Goal: Book appointment/travel/reservation

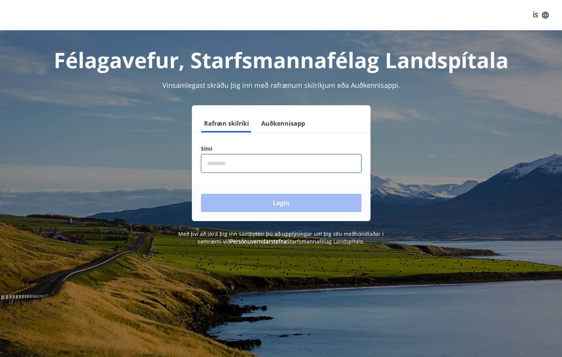
click at [239, 167] on input "phone" at bounding box center [281, 163] width 161 height 19
type input "*"
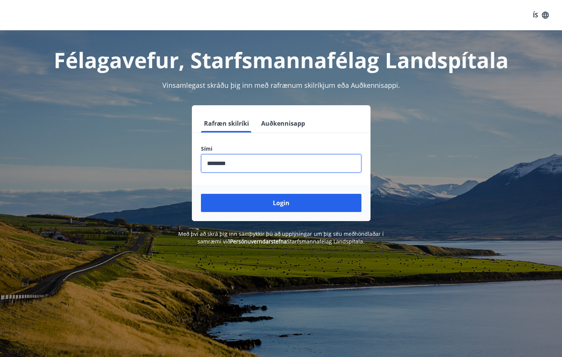
type input "********"
click at [201, 194] on button "Login" at bounding box center [281, 203] width 161 height 18
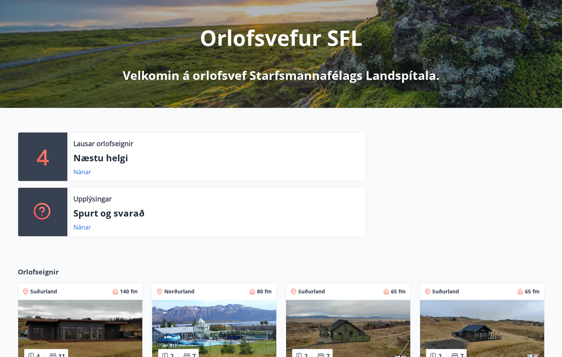
scroll to position [38, 0]
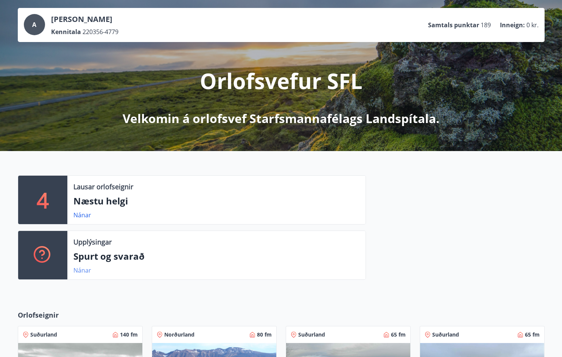
click at [82, 271] on link "Nánar" at bounding box center [82, 270] width 18 height 8
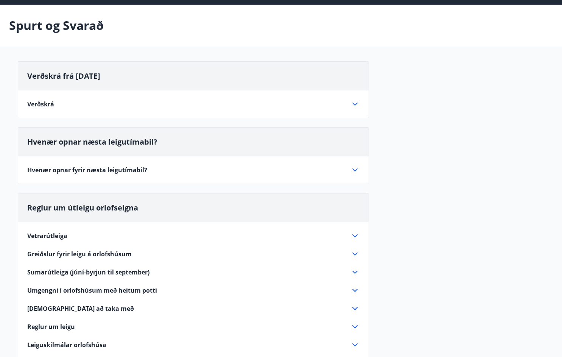
scroll to position [76, 0]
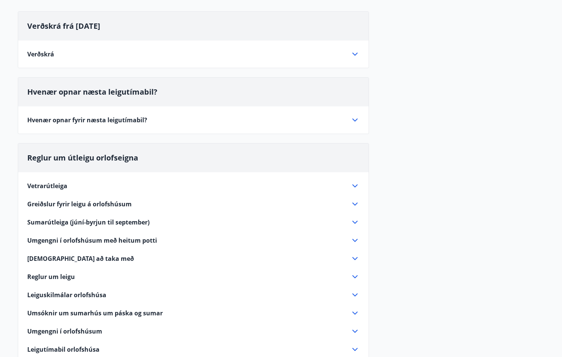
click at [355, 122] on icon at bounding box center [355, 119] width 9 height 9
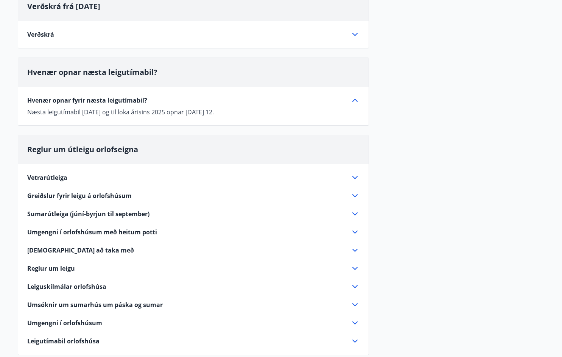
scroll to position [114, 0]
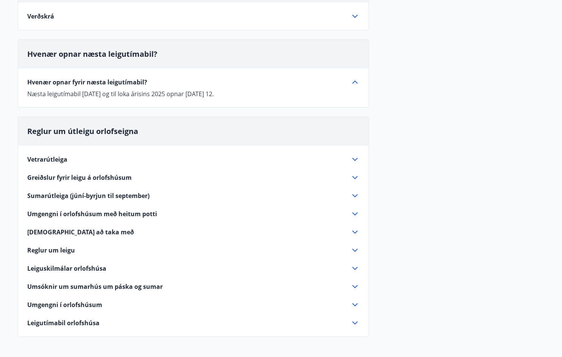
click at [353, 159] on icon at bounding box center [354, 159] width 5 height 3
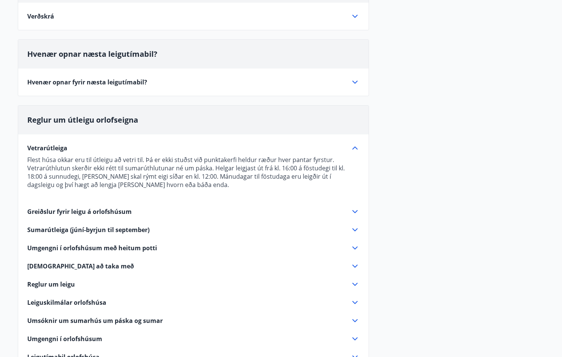
click at [353, 148] on icon at bounding box center [355, 147] width 9 height 9
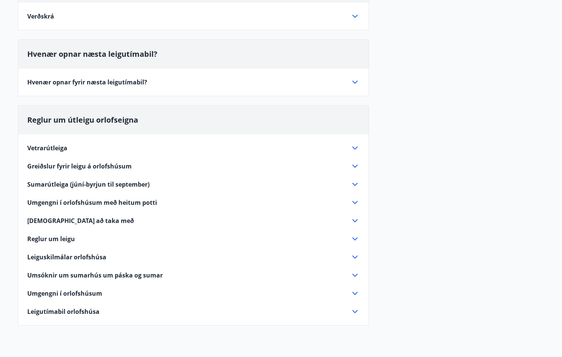
click at [356, 80] on icon at bounding box center [355, 82] width 9 height 9
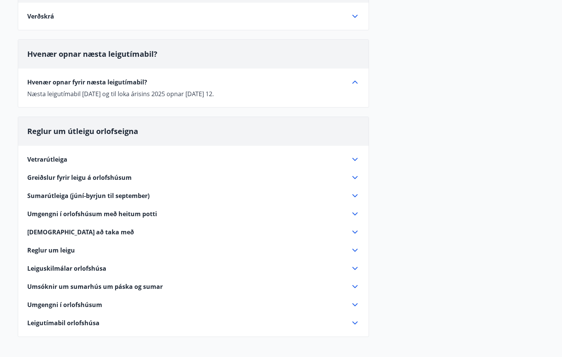
click at [356, 80] on icon at bounding box center [355, 82] width 9 height 9
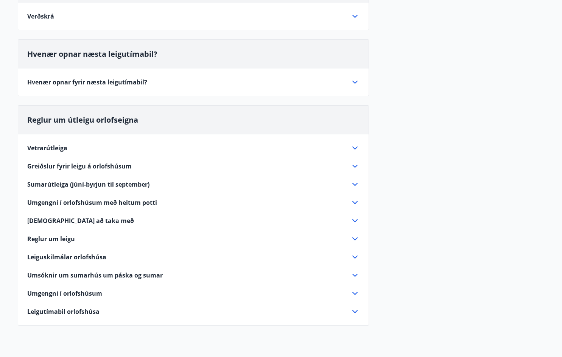
click at [356, 80] on icon at bounding box center [355, 82] width 9 height 9
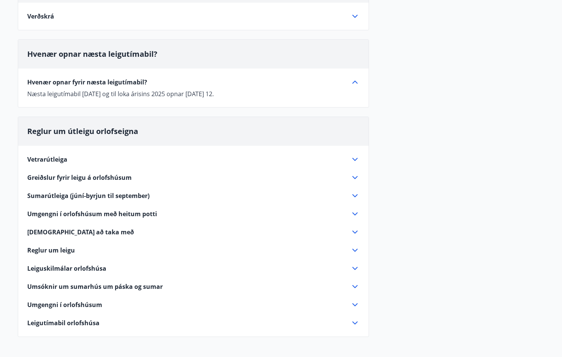
click at [356, 179] on icon at bounding box center [355, 177] width 9 height 9
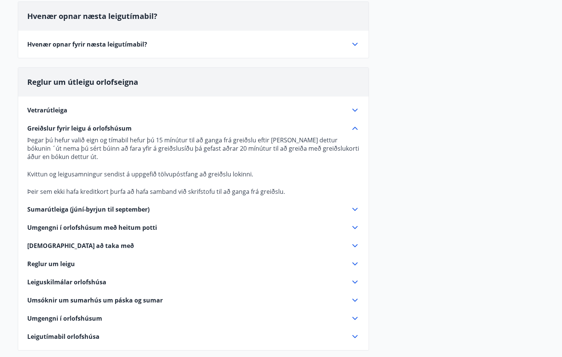
scroll to position [76, 0]
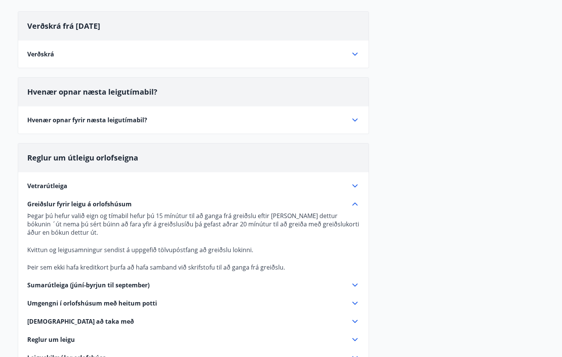
click at [355, 203] on icon at bounding box center [355, 204] width 9 height 9
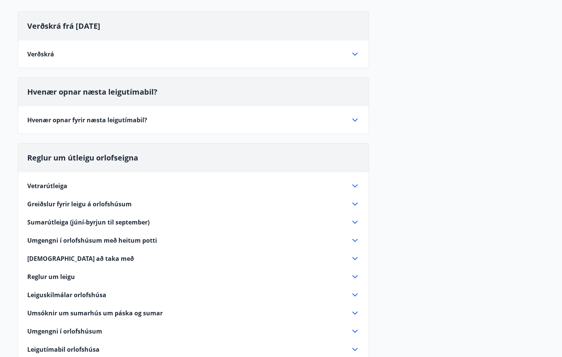
scroll to position [0, 0]
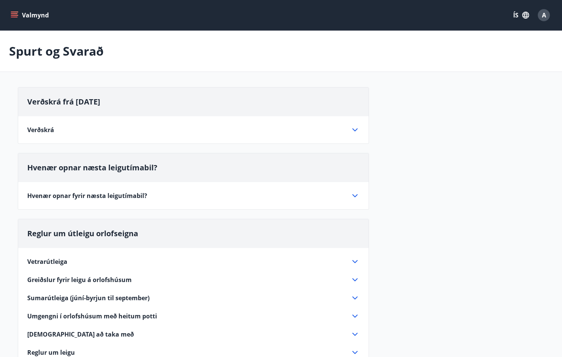
click at [356, 128] on icon at bounding box center [355, 129] width 9 height 9
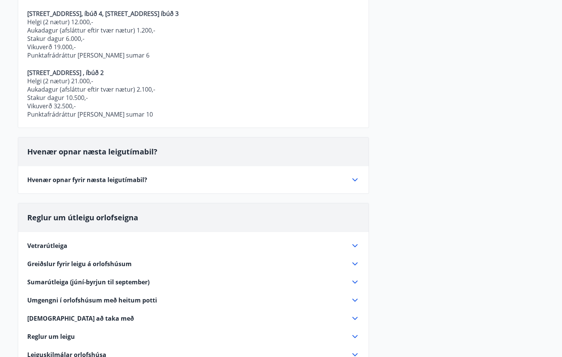
scroll to position [416, 0]
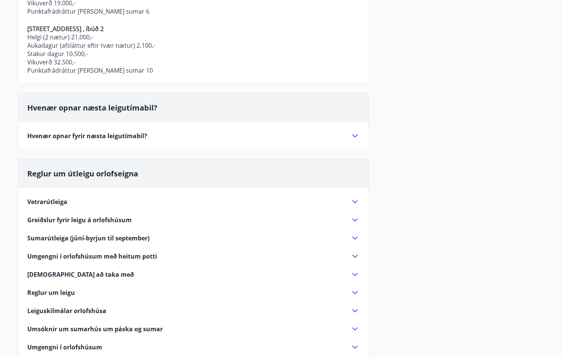
click at [353, 201] on icon at bounding box center [354, 201] width 5 height 3
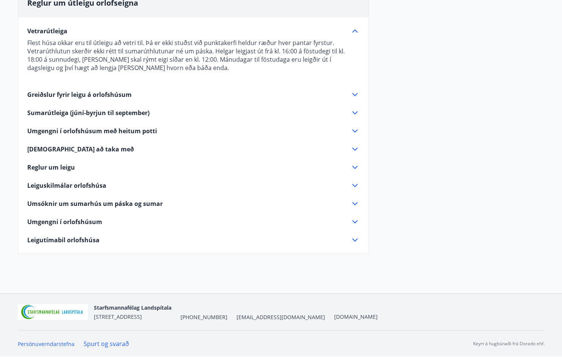
scroll to position [231, 0]
click at [355, 31] on icon at bounding box center [354, 31] width 5 height 3
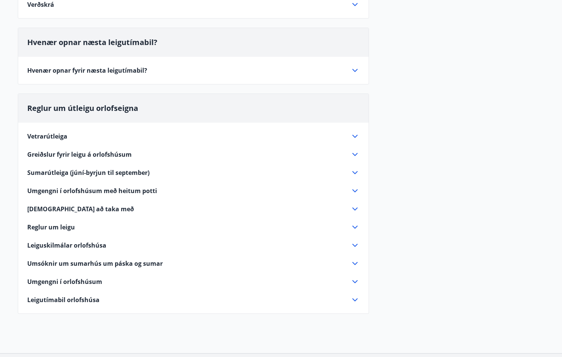
scroll to position [0, 0]
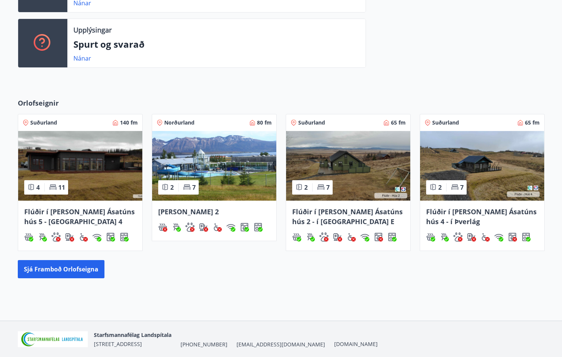
scroll to position [277, 0]
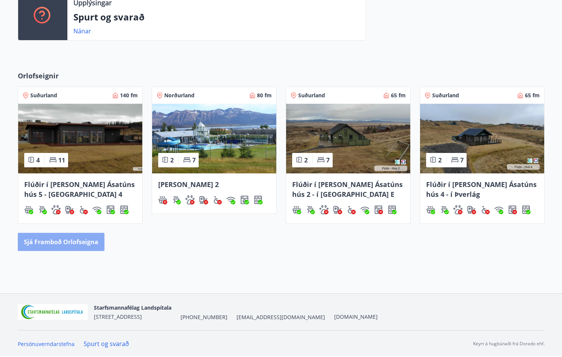
click at [83, 243] on button "Sjá framboð orlofseigna" at bounding box center [61, 242] width 87 height 18
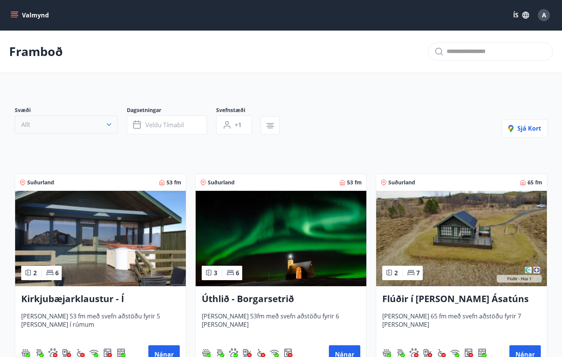
click at [108, 125] on icon "button" at bounding box center [109, 124] width 5 height 3
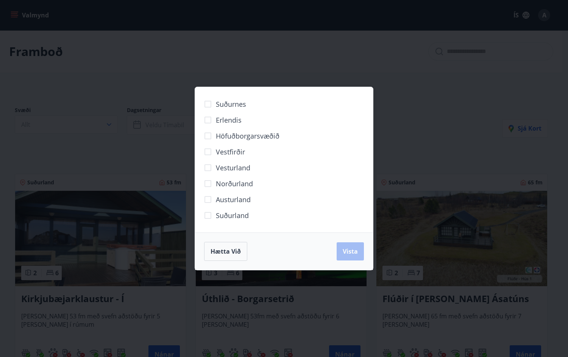
click at [230, 185] on span "Norðurland" at bounding box center [234, 184] width 37 height 10
click at [349, 257] on button "Vista" at bounding box center [350, 251] width 27 height 18
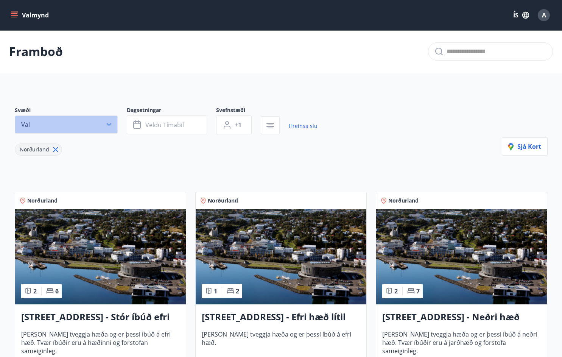
click at [105, 123] on icon "button" at bounding box center [109, 125] width 8 height 8
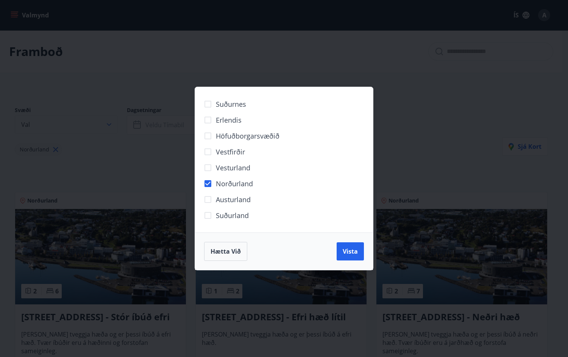
click at [105, 123] on div "Suðurnes Erlendis Höfuðborgarsvæðið Vestfirðir Vesturland Norðurland Austurland…" at bounding box center [284, 178] width 568 height 357
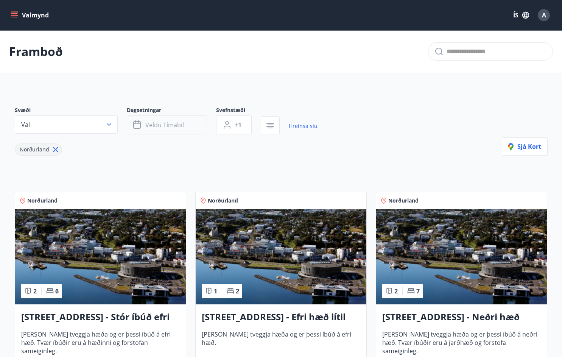
click at [184, 125] on button "Veldu tímabil" at bounding box center [167, 124] width 80 height 19
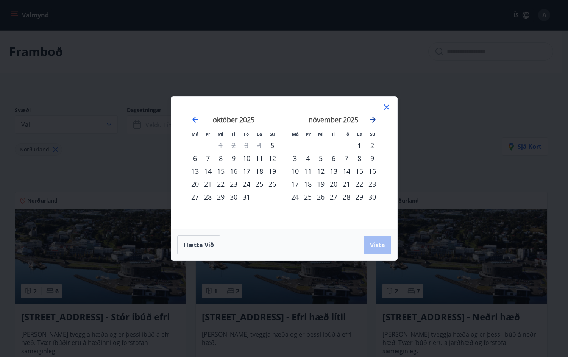
click at [372, 118] on icon "Move forward to switch to the next month." at bounding box center [372, 119] width 9 height 9
click at [331, 183] on div "19" at bounding box center [333, 184] width 13 height 13
click at [375, 182] on div "22" at bounding box center [372, 184] width 13 height 13
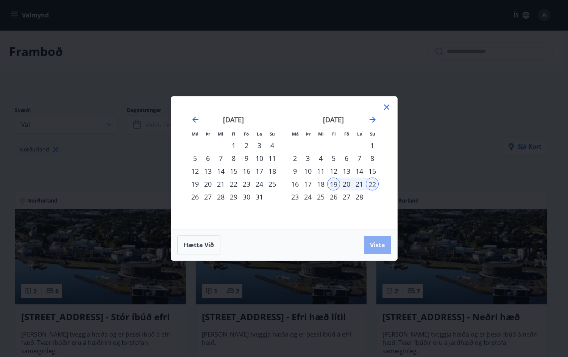
click at [377, 240] on button "Vista" at bounding box center [377, 245] width 27 height 18
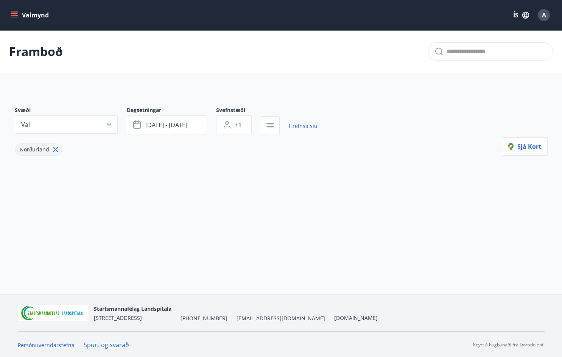
scroll to position [1, 0]
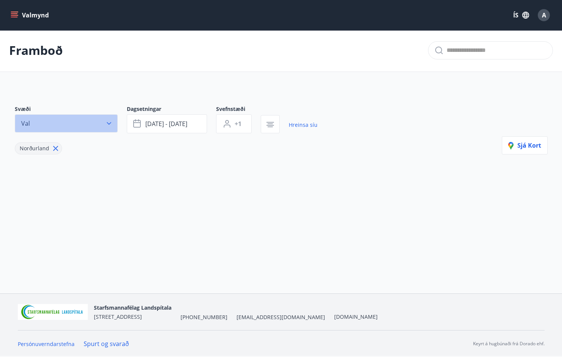
click at [53, 129] on button "Val" at bounding box center [66, 123] width 103 height 18
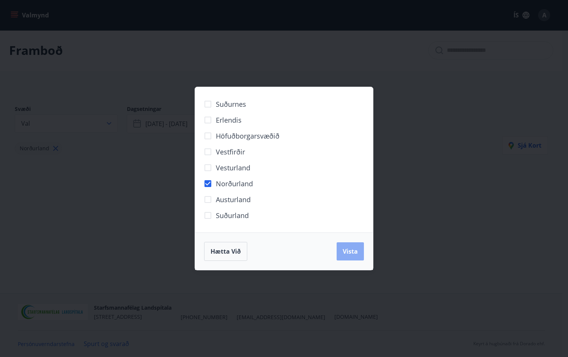
click at [354, 252] on span "Vista" at bounding box center [350, 251] width 15 height 8
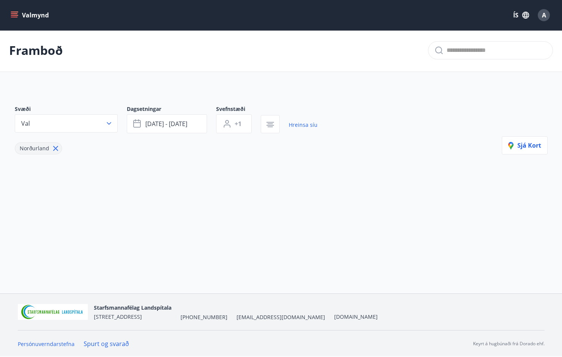
click at [354, 252] on div "Valmynd ÍS A Framboð Svæði Val Dagsetningar feb 19 - feb 22 Svefnstæði +1 Hrein…" at bounding box center [281, 146] width 562 height 295
click at [157, 123] on span "feb 19 - feb 22" at bounding box center [166, 124] width 42 height 8
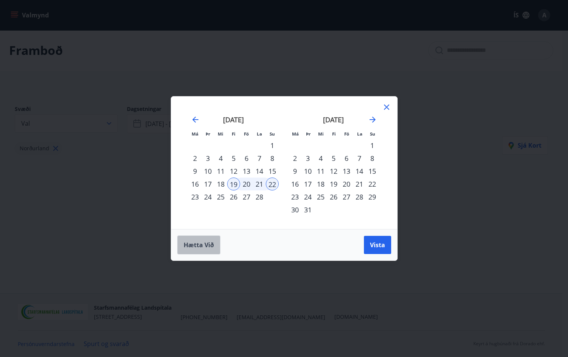
click at [196, 243] on span "Hætta við" at bounding box center [199, 245] width 30 height 8
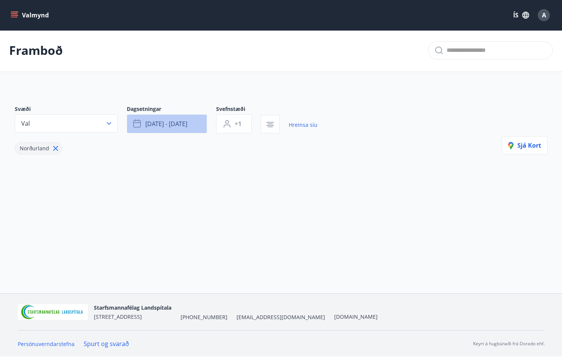
click at [161, 125] on span "feb 19 - feb 22" at bounding box center [166, 124] width 42 height 8
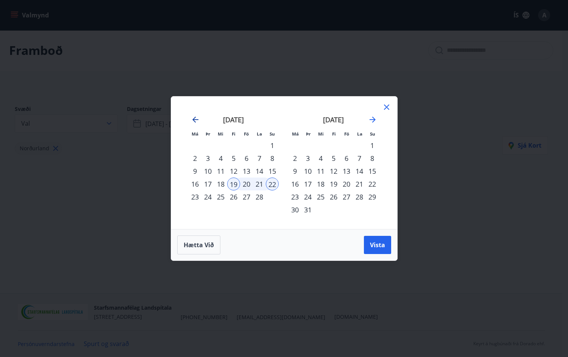
click at [195, 117] on icon "Move backward to switch to the previous month." at bounding box center [195, 119] width 9 height 9
click at [223, 159] on div "10" at bounding box center [220, 158] width 13 height 13
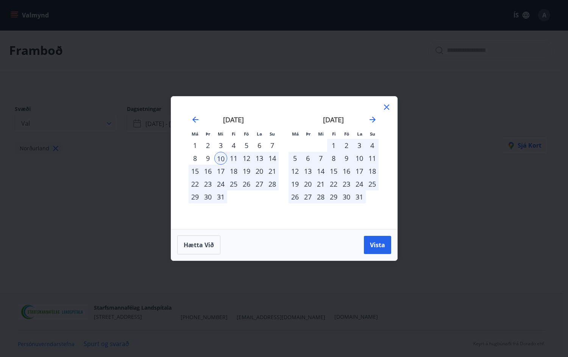
click at [248, 156] on div "12" at bounding box center [246, 158] width 13 height 13
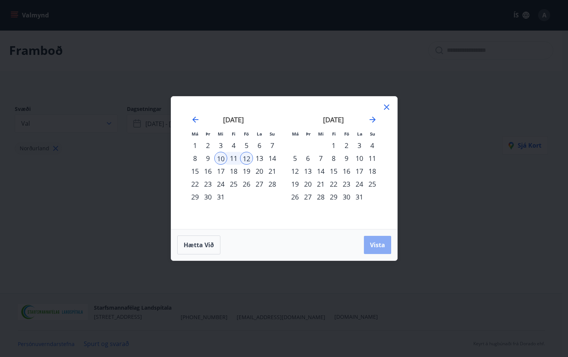
click at [378, 248] on span "Vista" at bounding box center [377, 245] width 15 height 8
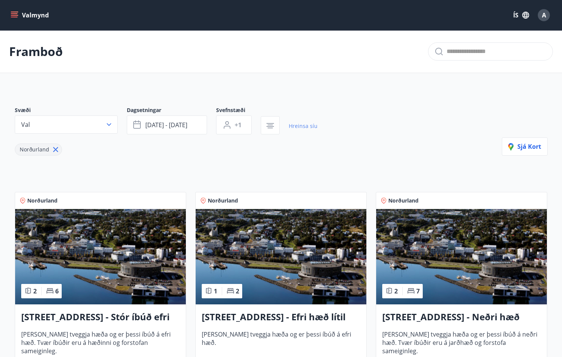
click at [295, 127] on link "Hreinsa síu" at bounding box center [303, 126] width 29 height 17
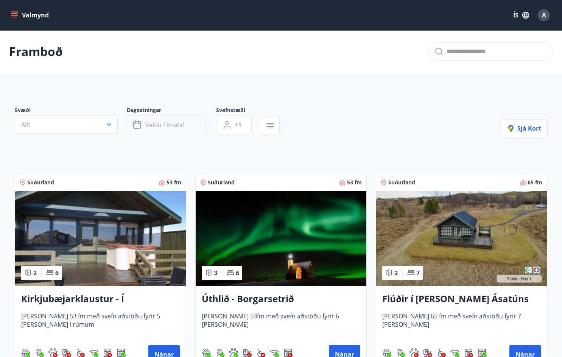
click at [171, 118] on button "Veldu tímabil" at bounding box center [167, 124] width 80 height 19
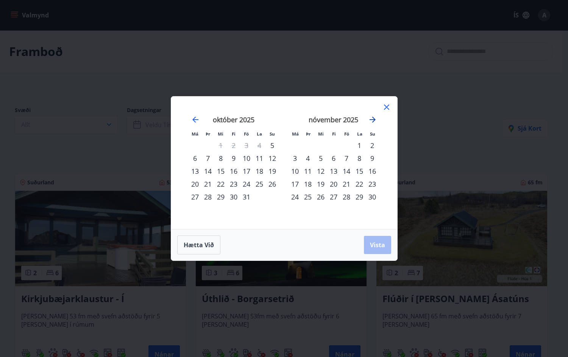
click at [372, 118] on icon "Move forward to switch to the next month." at bounding box center [372, 119] width 9 height 9
click at [346, 145] on div "2" at bounding box center [346, 145] width 13 height 13
click at [373, 146] on div "4" at bounding box center [372, 145] width 13 height 13
click at [382, 248] on span "Vista" at bounding box center [377, 245] width 15 height 8
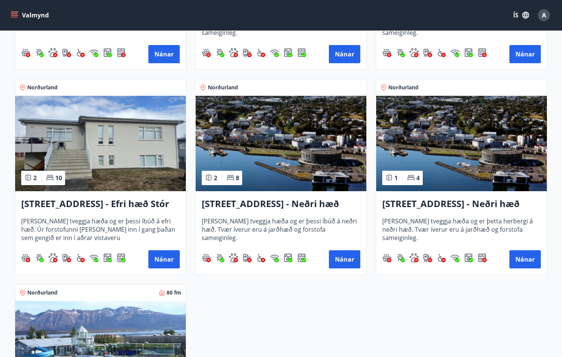
scroll to position [757, 0]
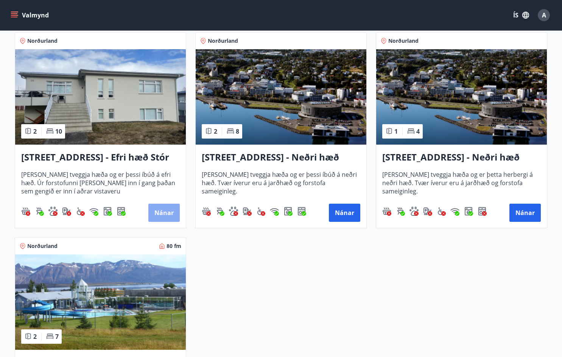
click at [155, 212] on button "Nánar" at bounding box center [163, 213] width 31 height 18
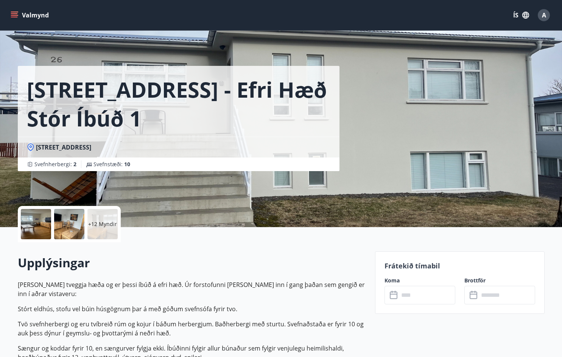
click at [106, 226] on p "+12 Myndir" at bounding box center [102, 224] width 29 height 8
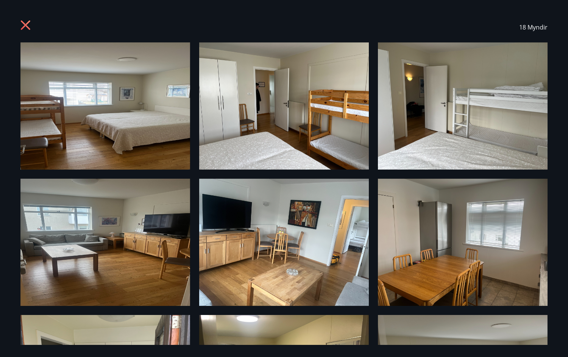
click at [24, 23] on icon at bounding box center [26, 26] width 12 height 12
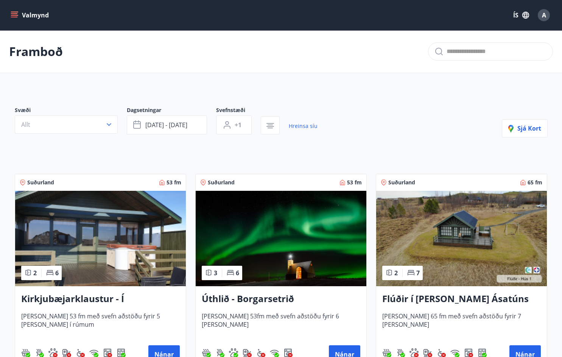
click at [15, 13] on icon "menu" at bounding box center [14, 13] width 7 height 1
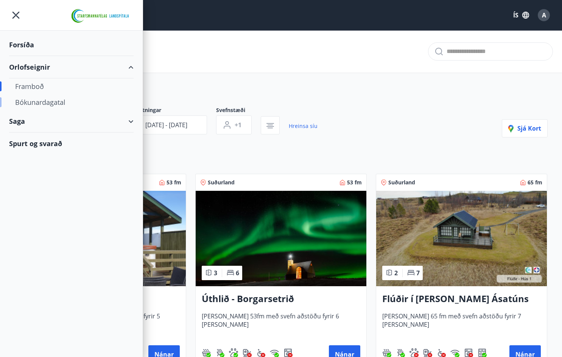
click at [34, 101] on div "Bókunardagatal" at bounding box center [71, 102] width 112 height 16
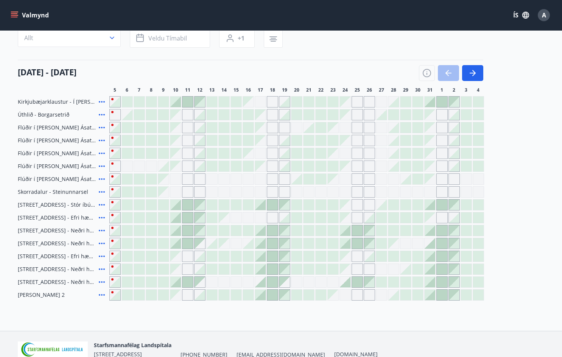
scroll to position [76, 0]
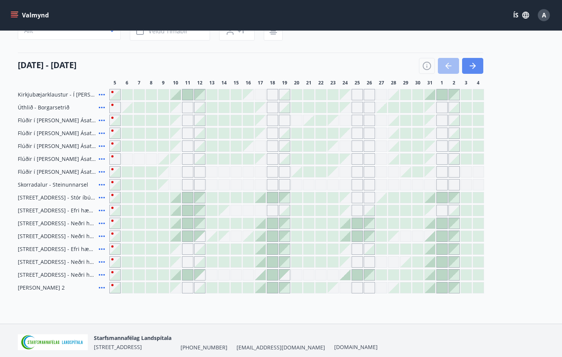
click at [475, 66] on icon "button" at bounding box center [473, 66] width 3 height 6
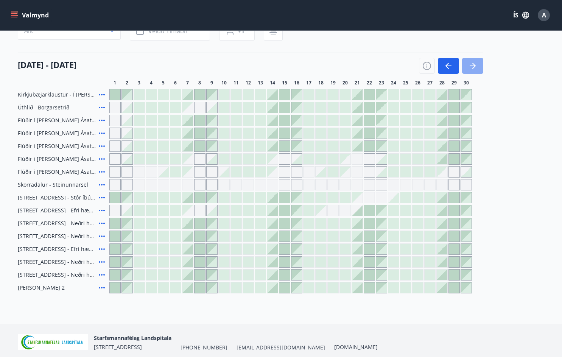
click at [475, 66] on icon "button" at bounding box center [473, 66] width 3 height 6
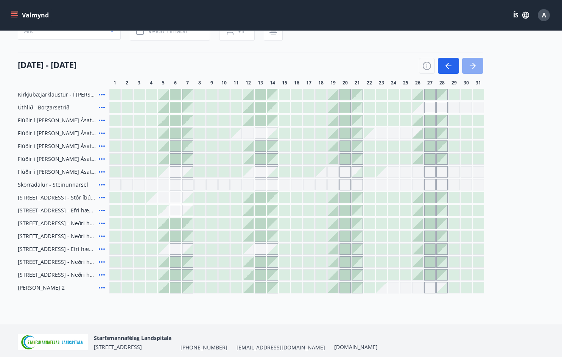
click at [475, 66] on icon "button" at bounding box center [473, 66] width 3 height 6
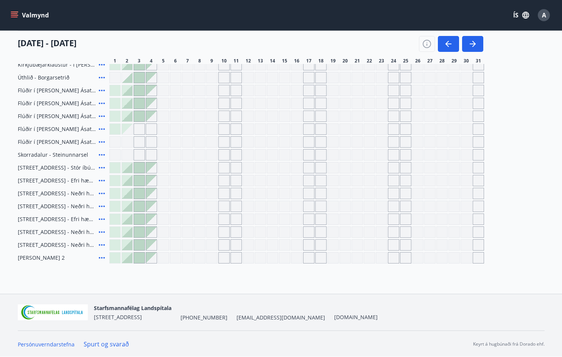
scroll to position [106, 0]
click at [471, 45] on icon "button" at bounding box center [472, 43] width 9 height 9
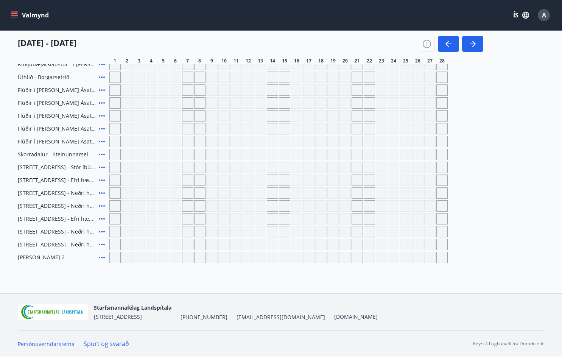
click at [103, 342] on link "Spurt og svarað" at bounding box center [106, 344] width 45 height 8
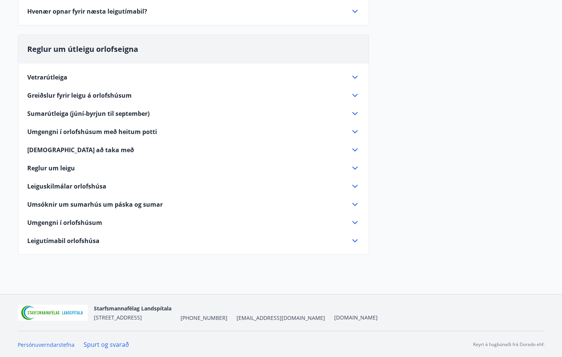
scroll to position [185, 0]
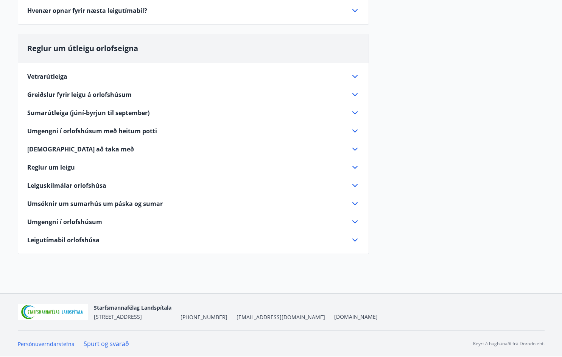
click at [356, 77] on icon at bounding box center [355, 76] width 9 height 9
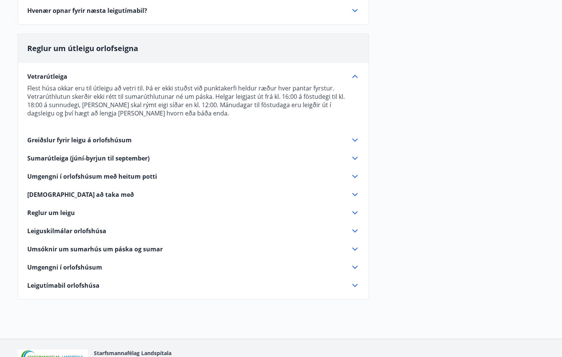
click at [355, 76] on icon at bounding box center [354, 76] width 5 height 3
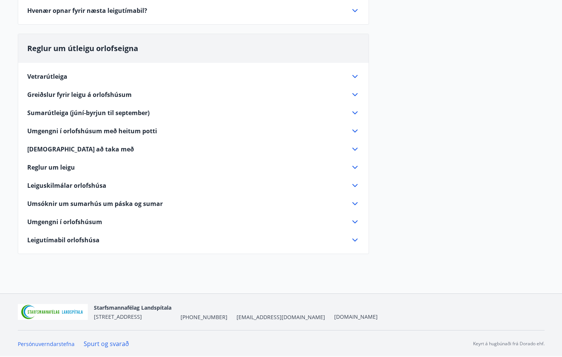
click at [351, 10] on icon at bounding box center [355, 10] width 9 height 9
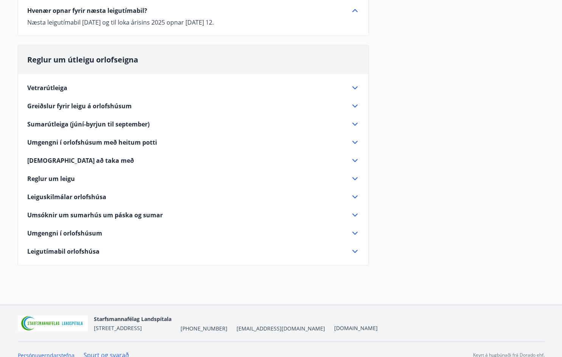
click at [353, 11] on icon at bounding box center [355, 10] width 9 height 9
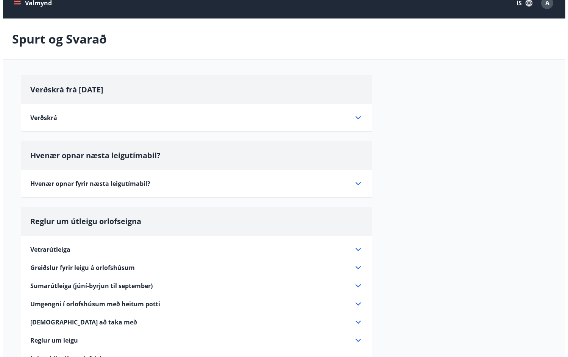
scroll to position [0, 0]
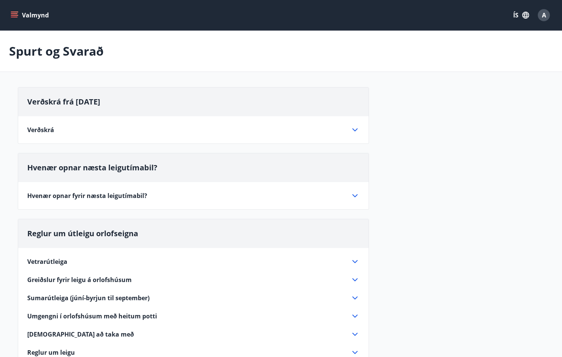
click at [544, 13] on span "A" at bounding box center [544, 15] width 4 height 8
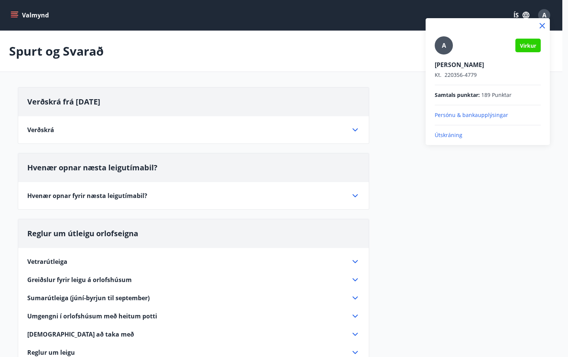
click at [438, 136] on p "Útskráning" at bounding box center [488, 135] width 106 height 8
